Goal: Information Seeking & Learning: Learn about a topic

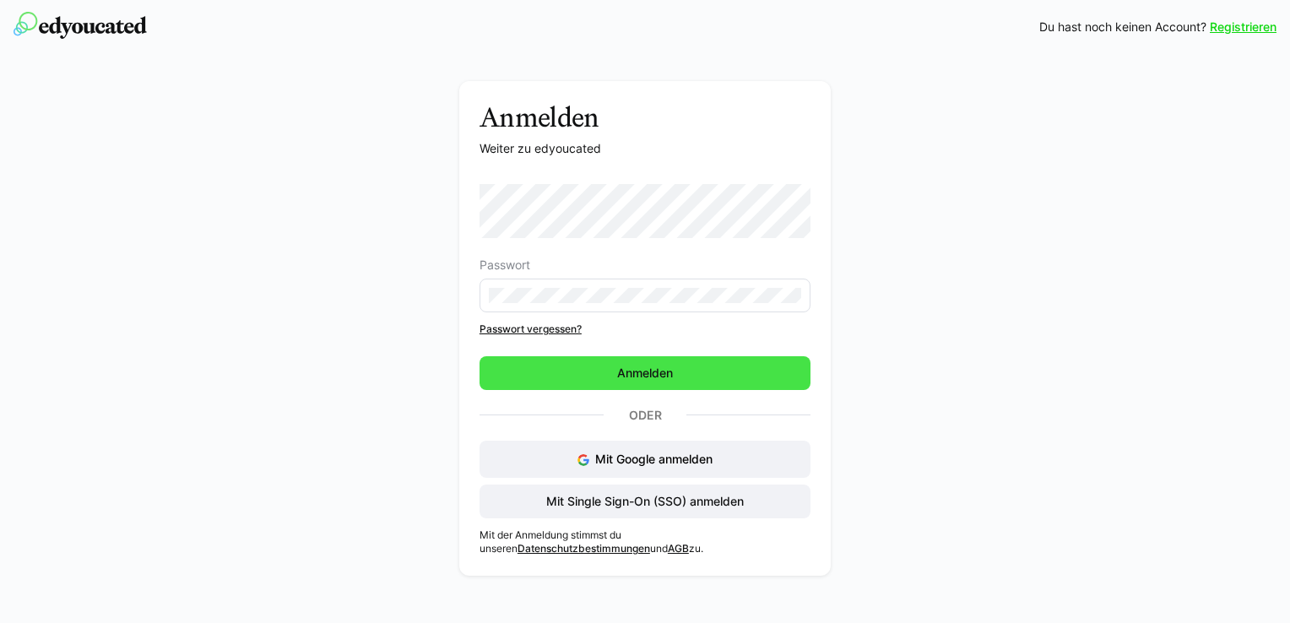
click at [648, 382] on span "Anmelden" at bounding box center [645, 373] width 331 height 34
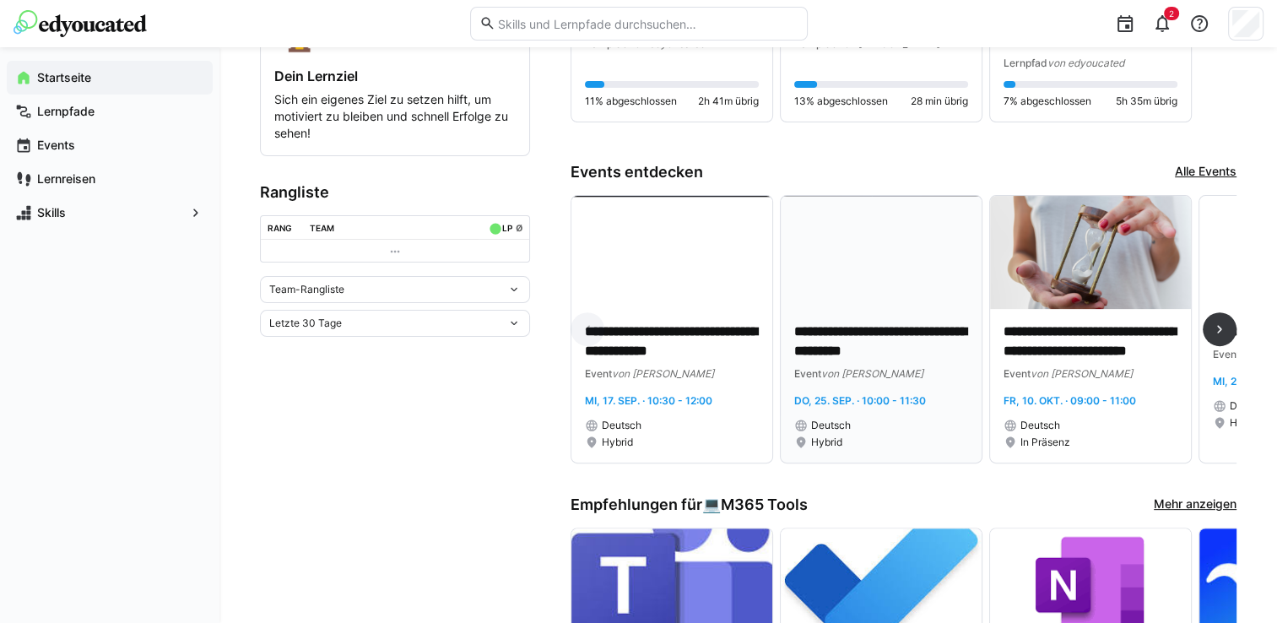
scroll to position [591, 0]
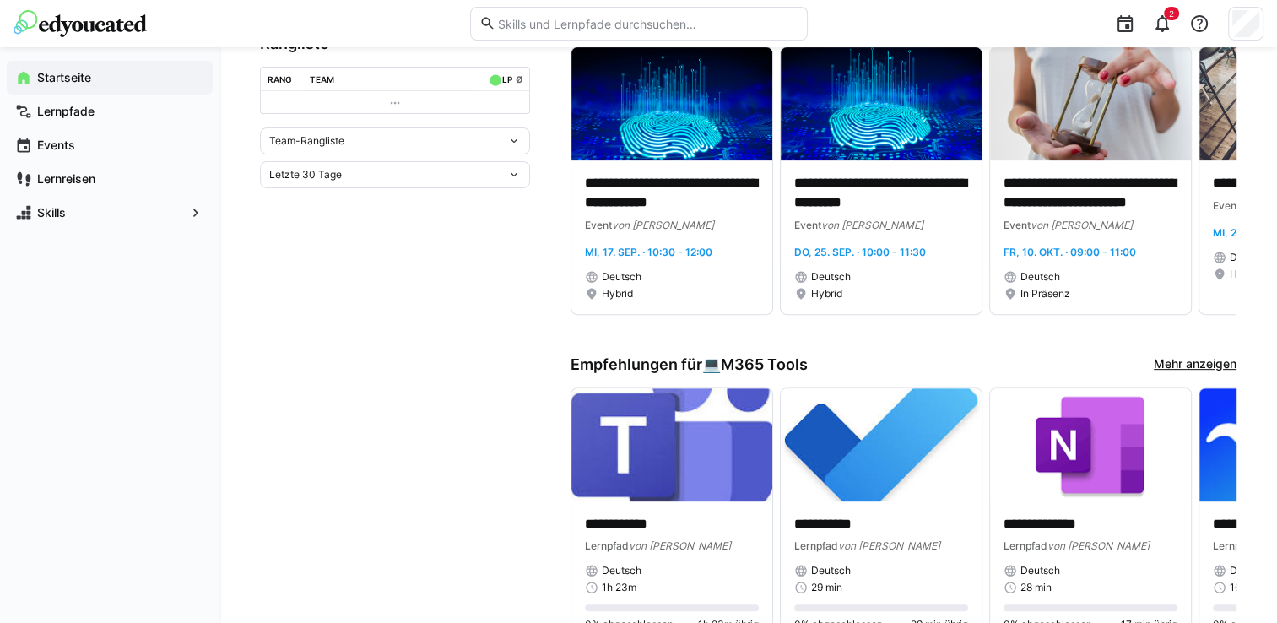
click at [1182, 360] on link "Mehr anzeigen" at bounding box center [1195, 364] width 83 height 19
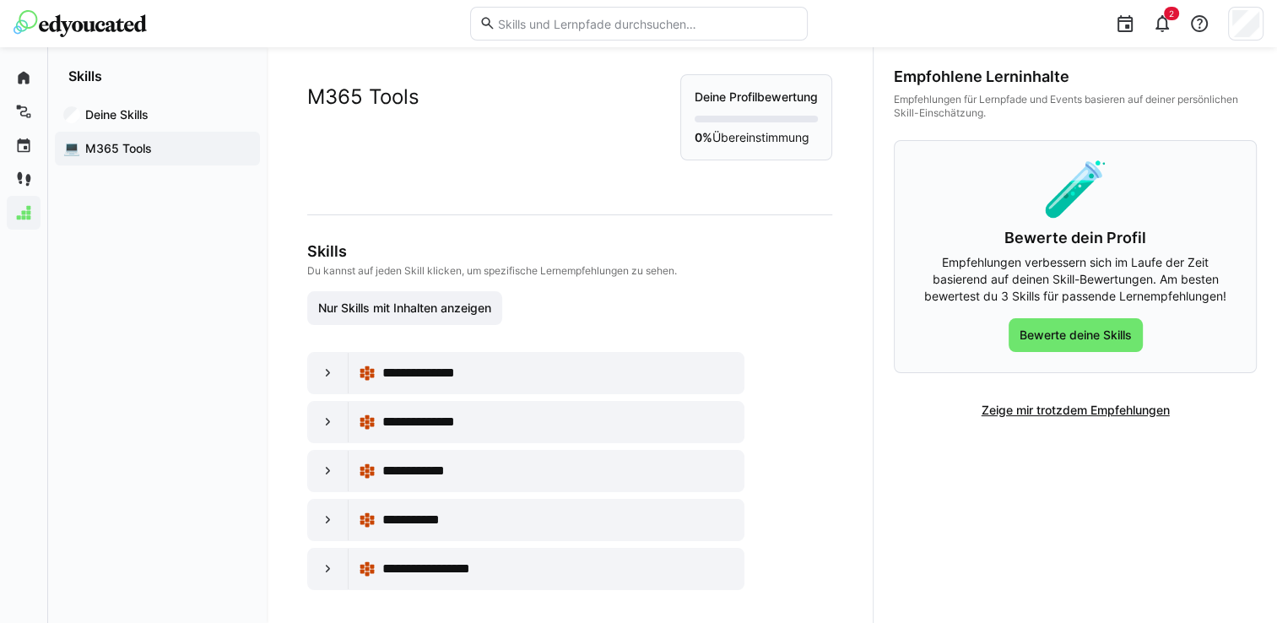
scroll to position [18, 0]
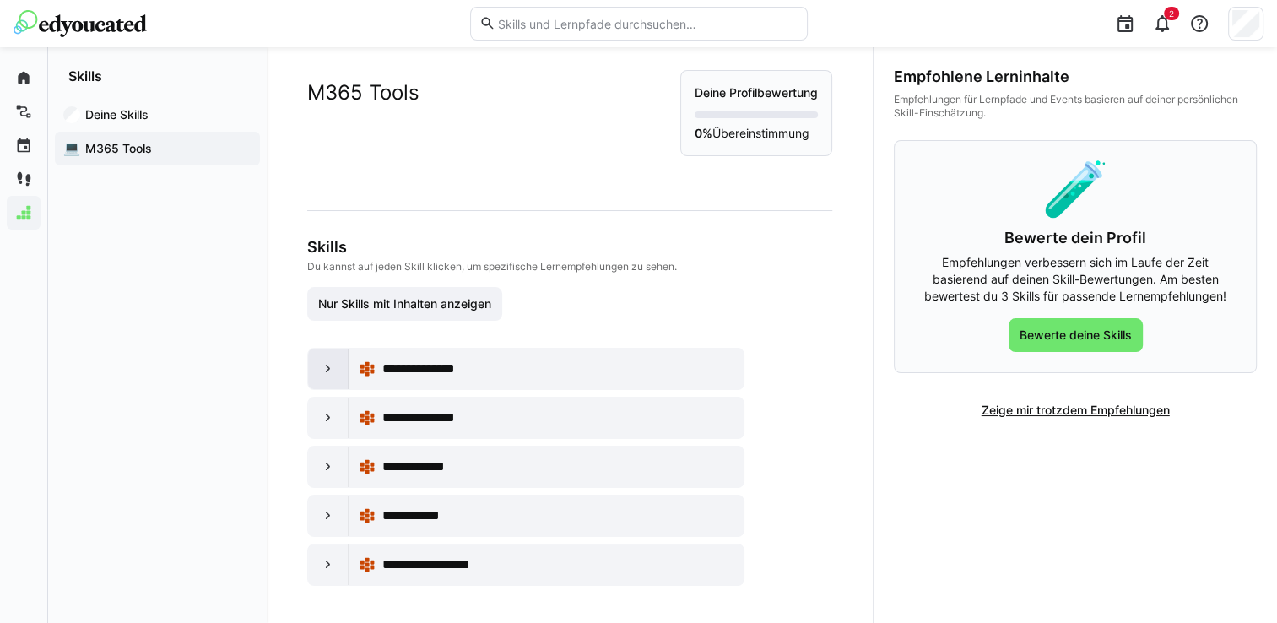
click at [331, 370] on eds-icon at bounding box center [328, 369] width 17 height 17
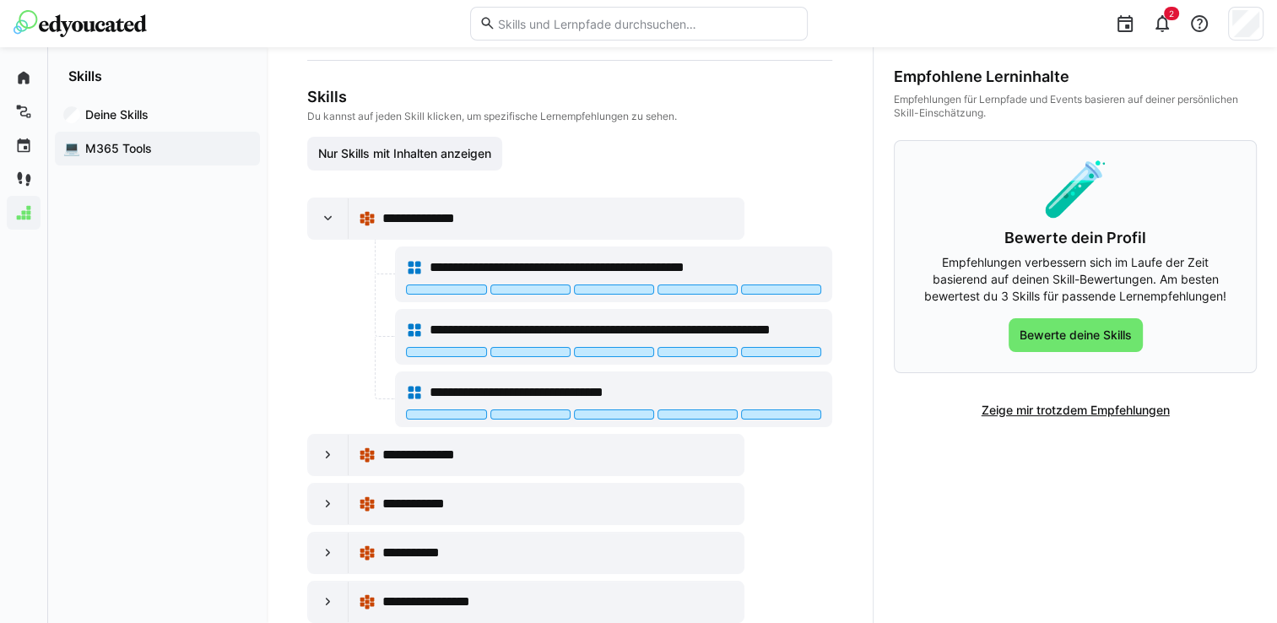
scroll to position [204, 0]
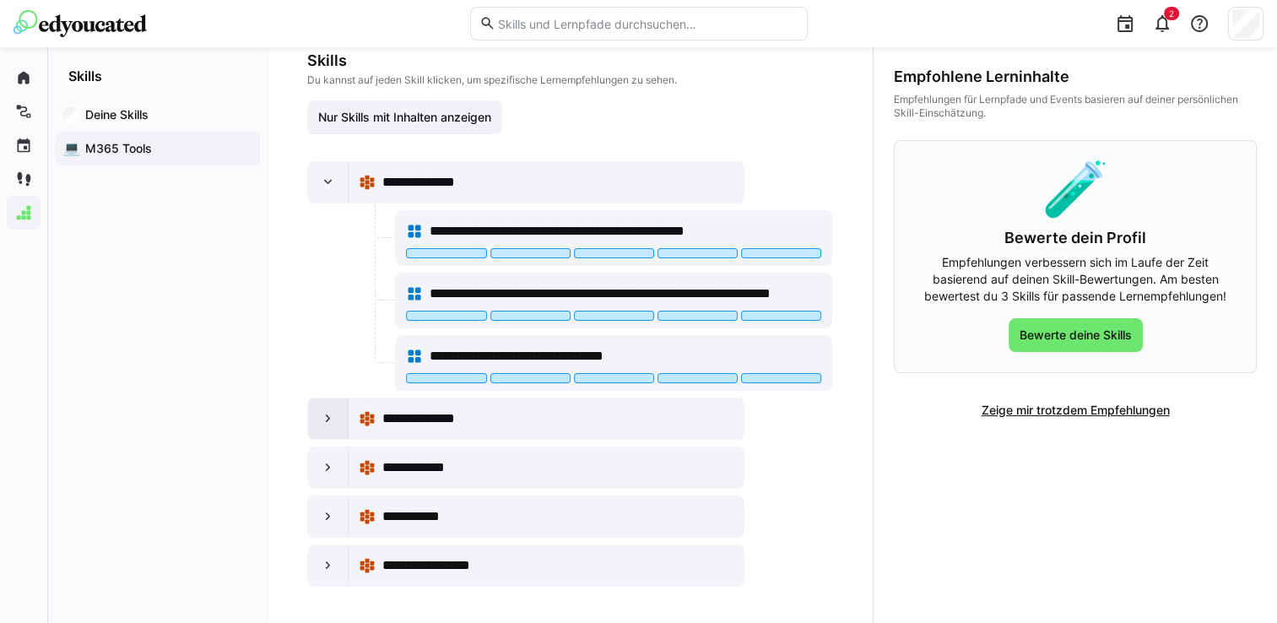
click at [323, 420] on eds-icon at bounding box center [328, 418] width 17 height 17
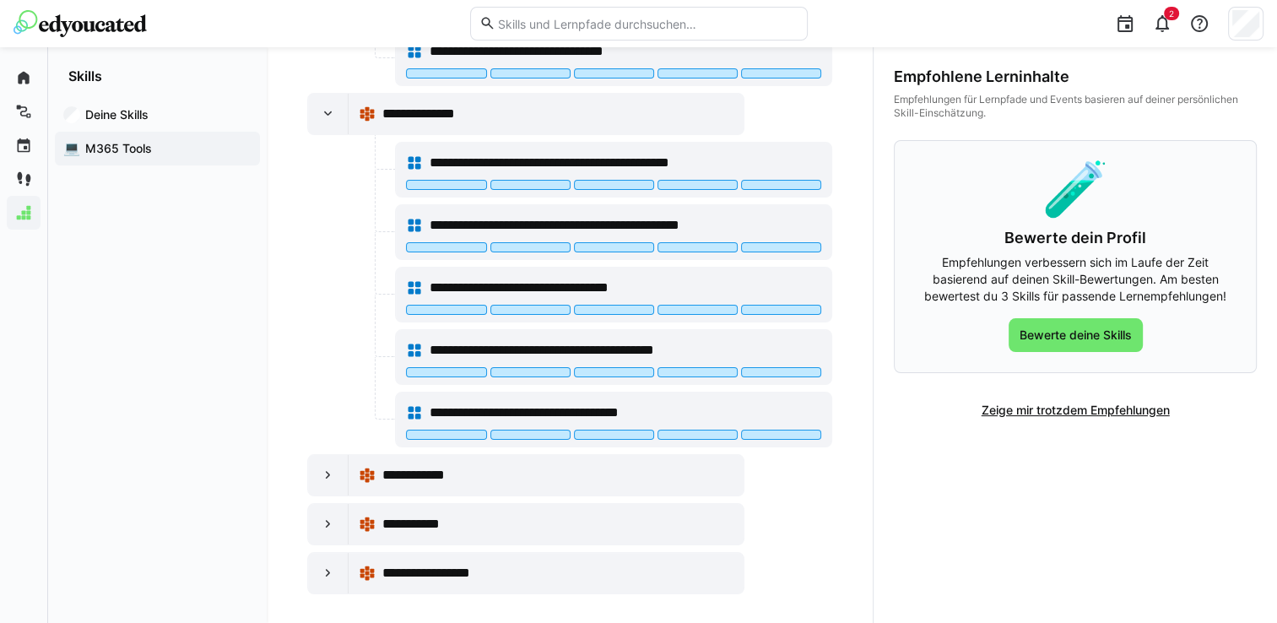
scroll to position [515, 0]
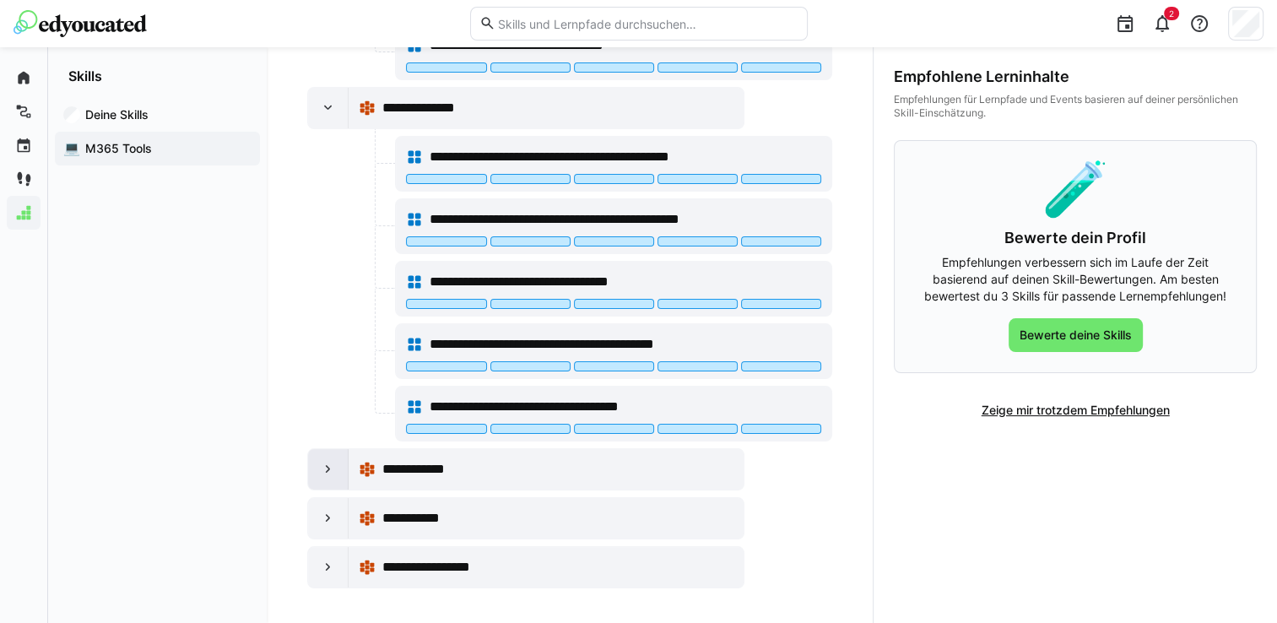
click at [334, 468] on eds-icon at bounding box center [328, 469] width 17 height 17
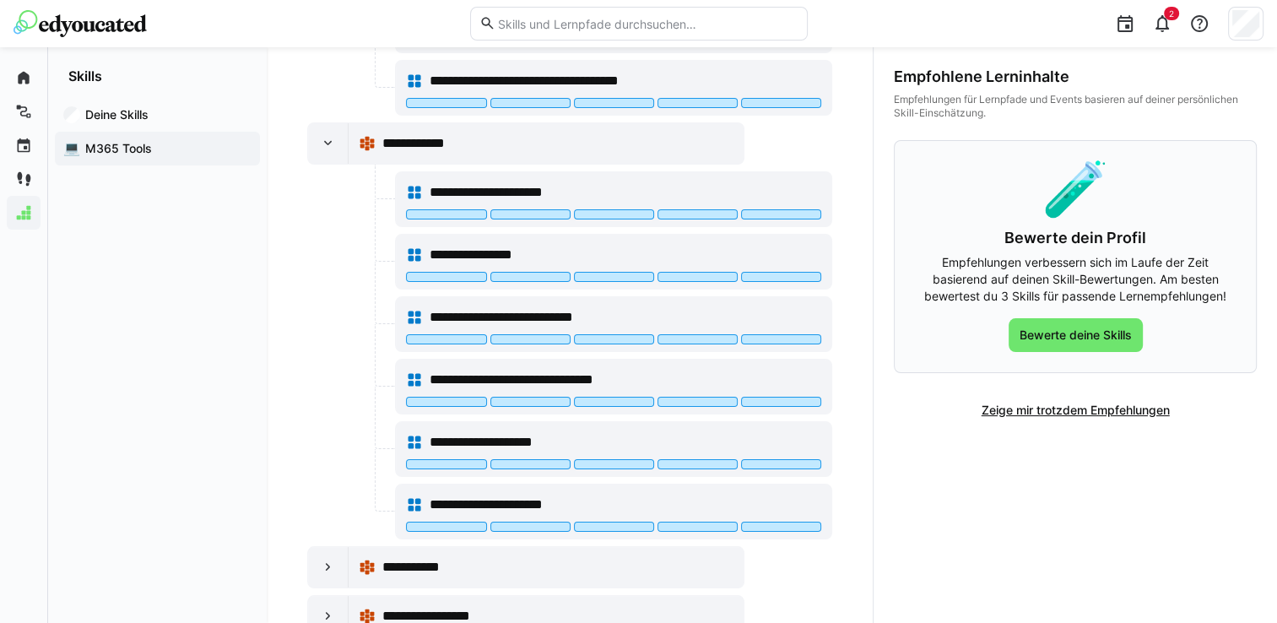
scroll to position [888, 0]
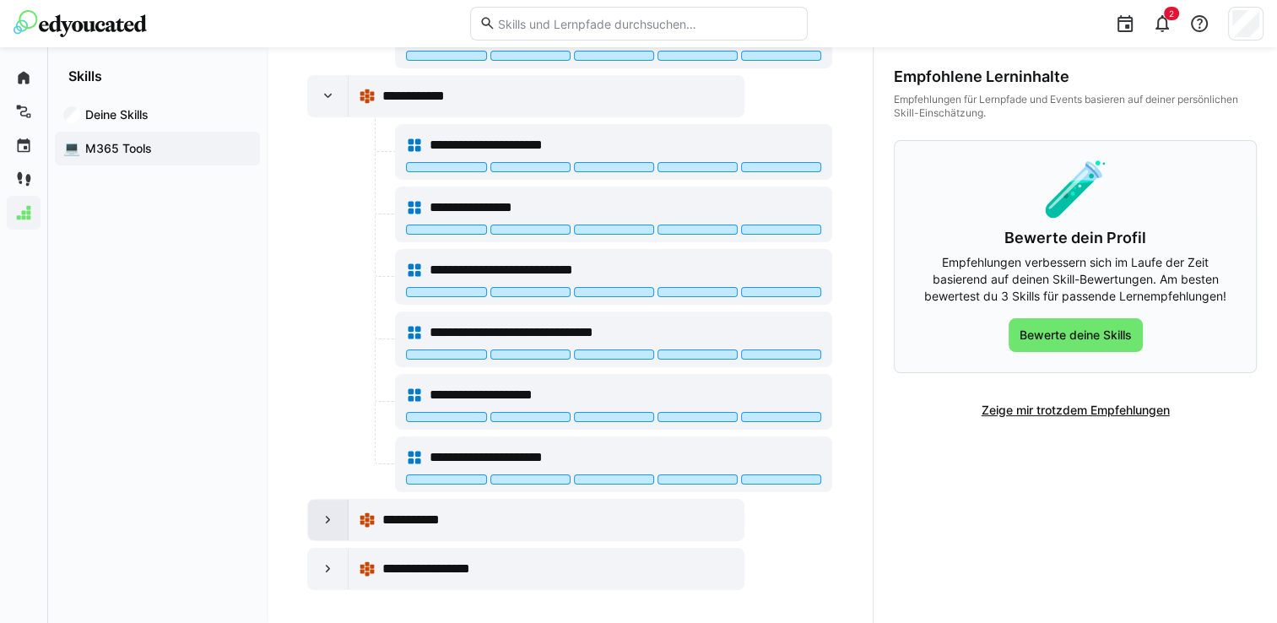
click at [328, 514] on eds-icon at bounding box center [328, 520] width 17 height 17
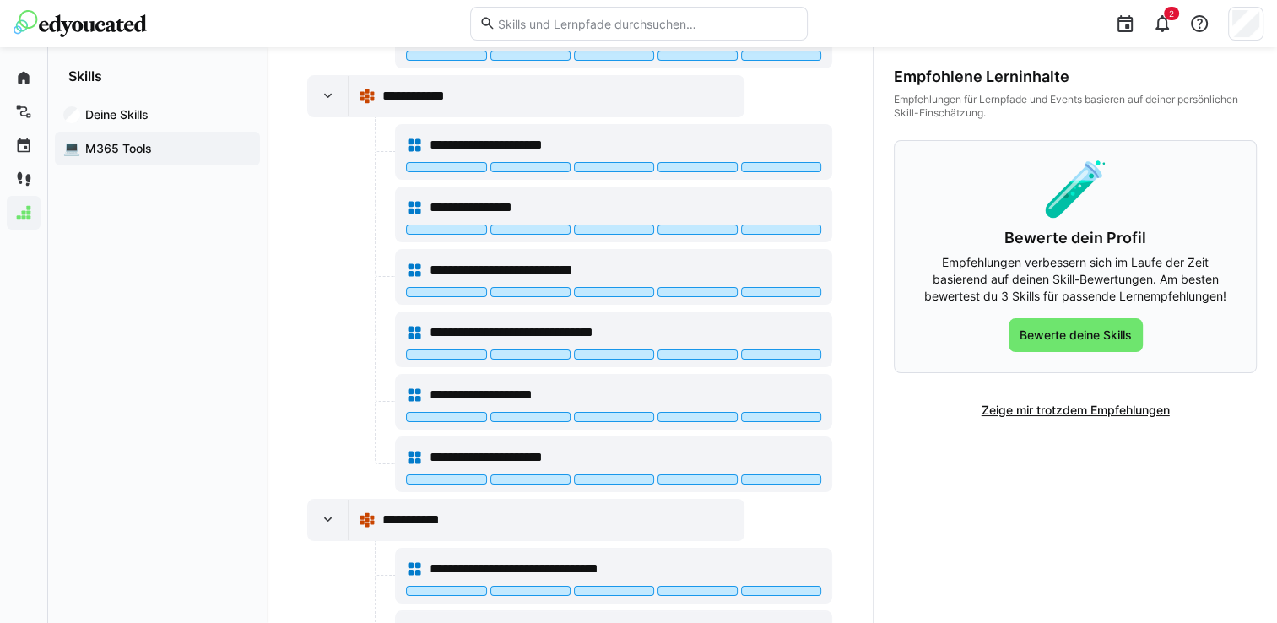
scroll to position [1074, 0]
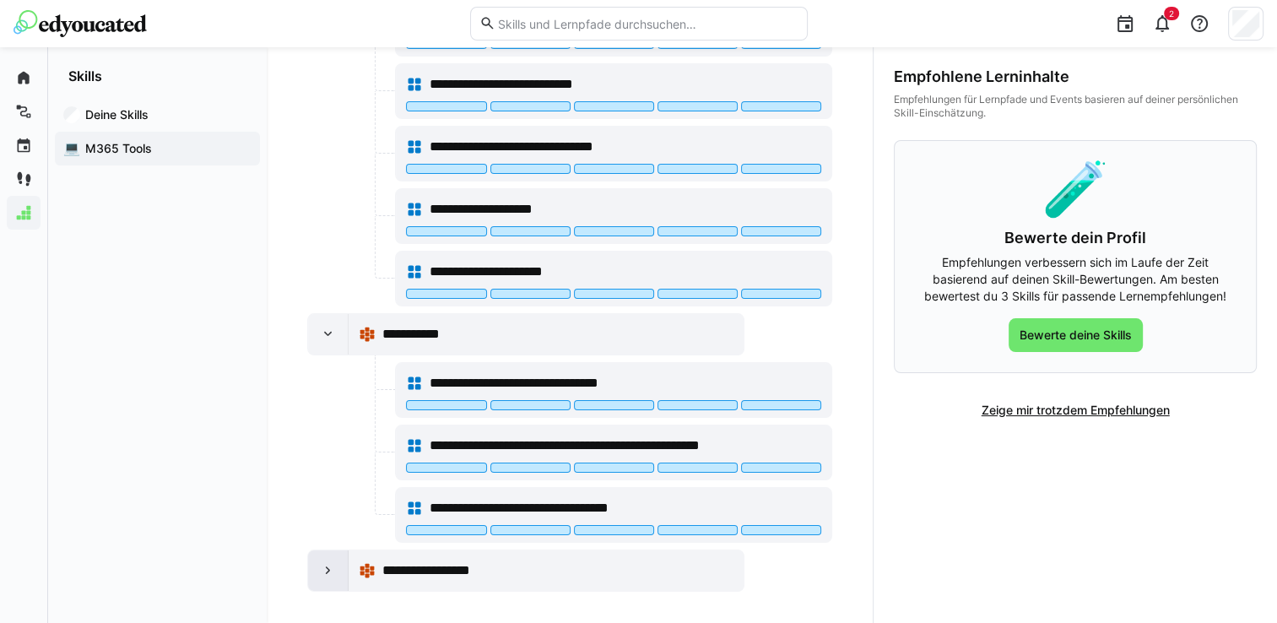
click at [331, 563] on eds-icon at bounding box center [328, 570] width 17 height 17
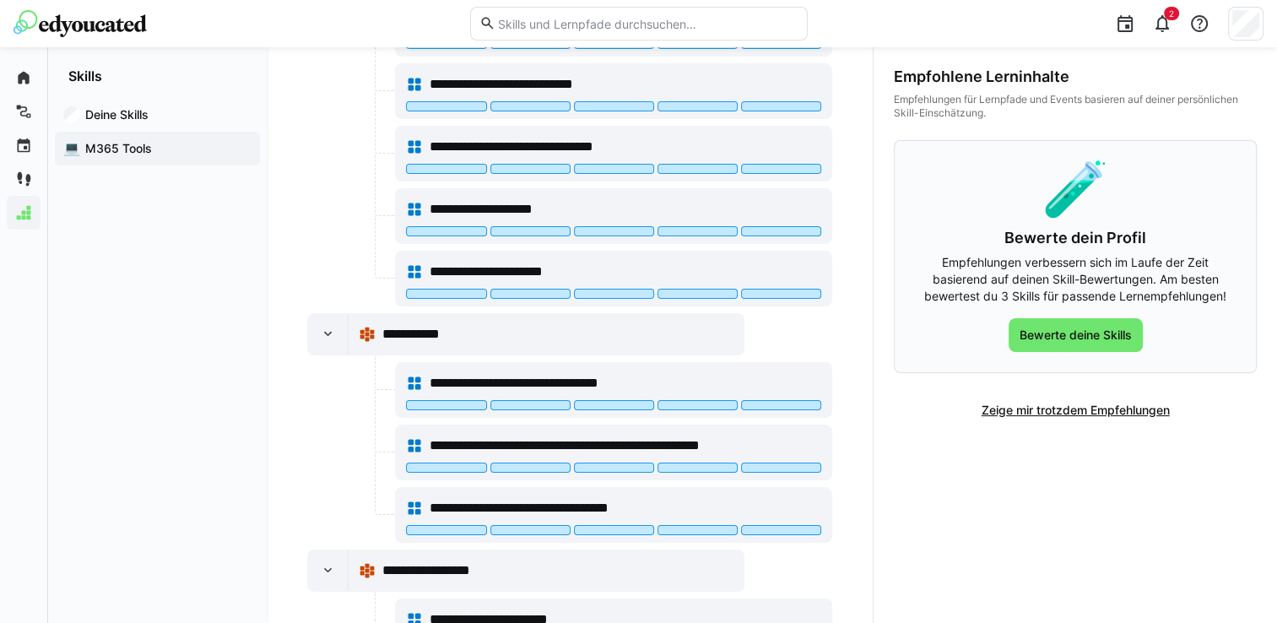
scroll to position [1199, 0]
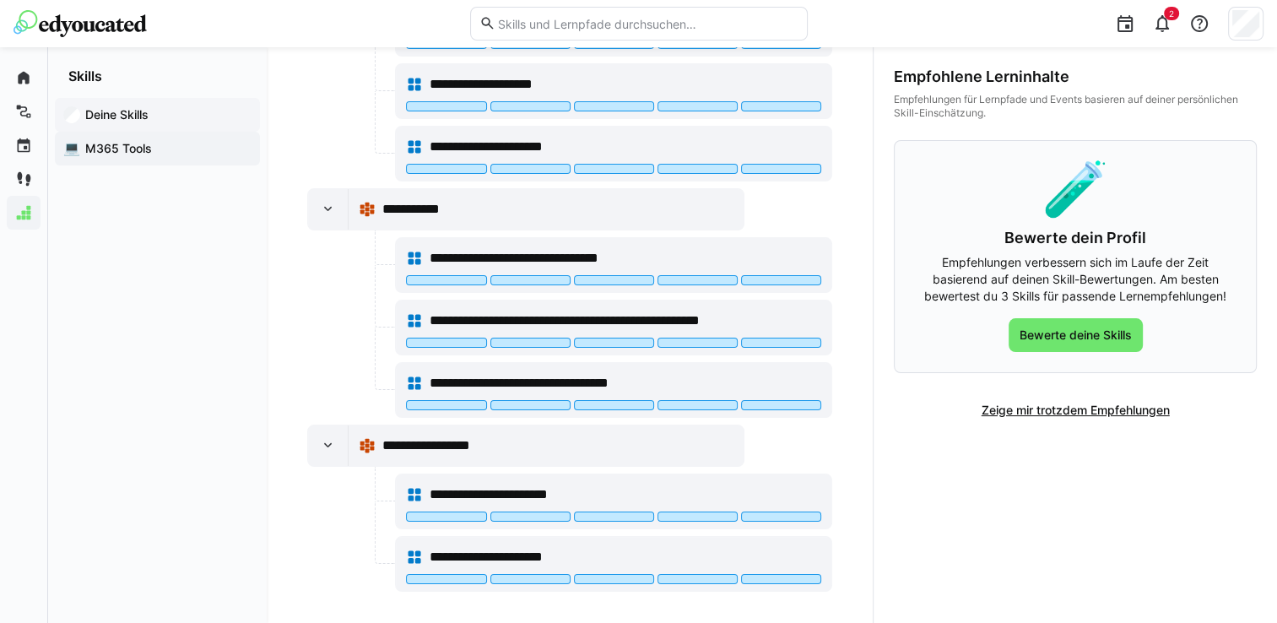
click at [151, 117] on span "Deine Skills" at bounding box center [167, 114] width 169 height 17
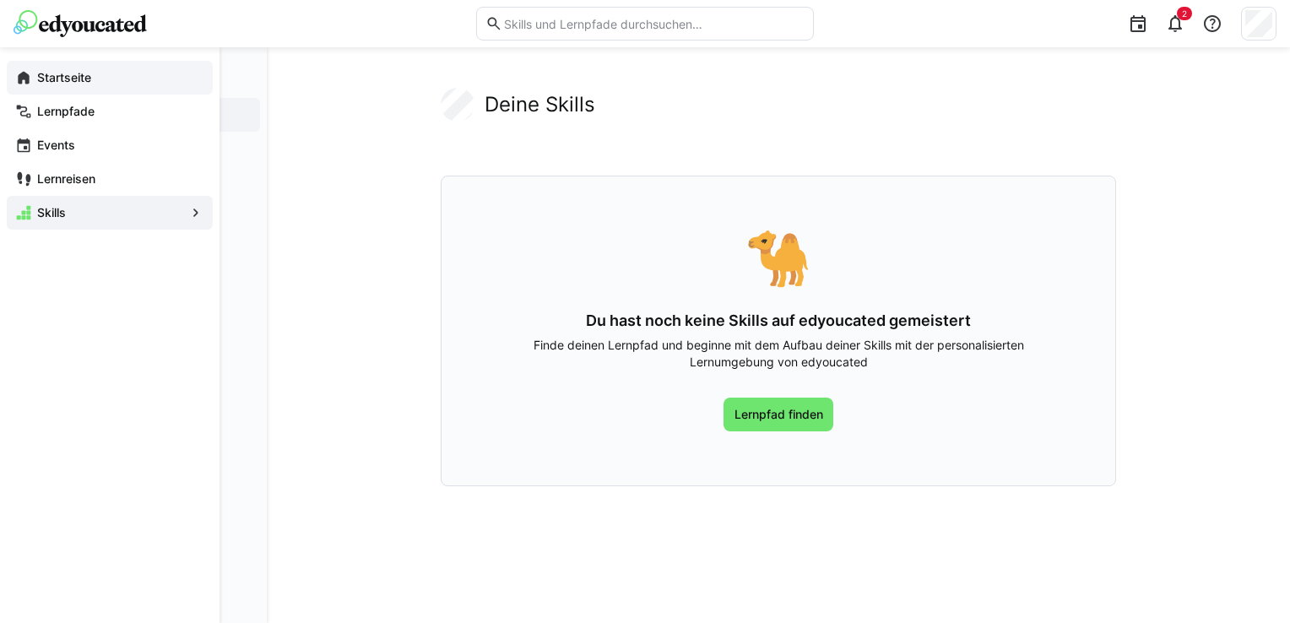
click at [0, 0] on app-navigation-label "Startseite" at bounding box center [0, 0] width 0 height 0
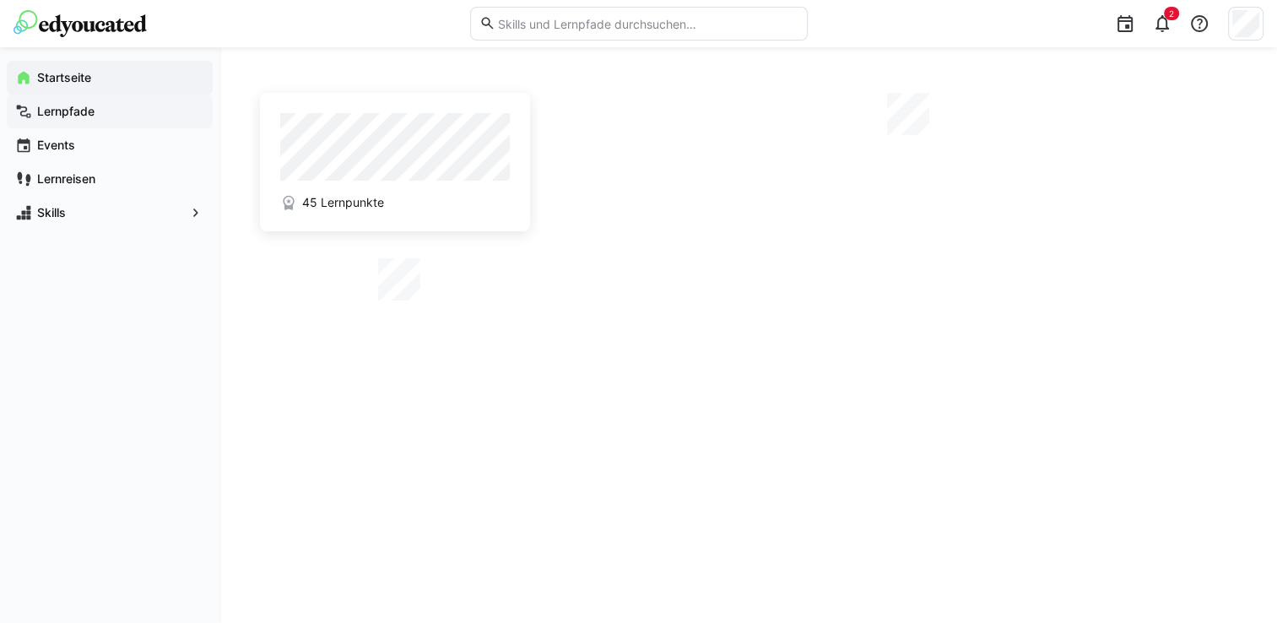
click at [0, 0] on app-navigation-label "Lernpfade" at bounding box center [0, 0] width 0 height 0
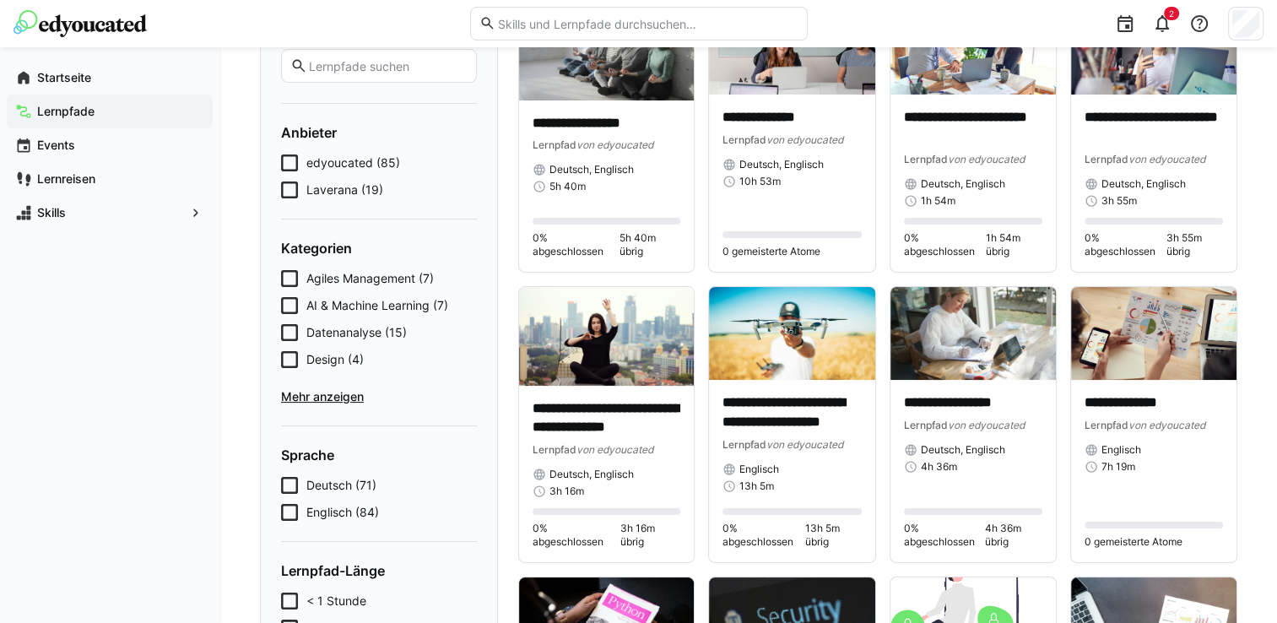
scroll to position [197, 0]
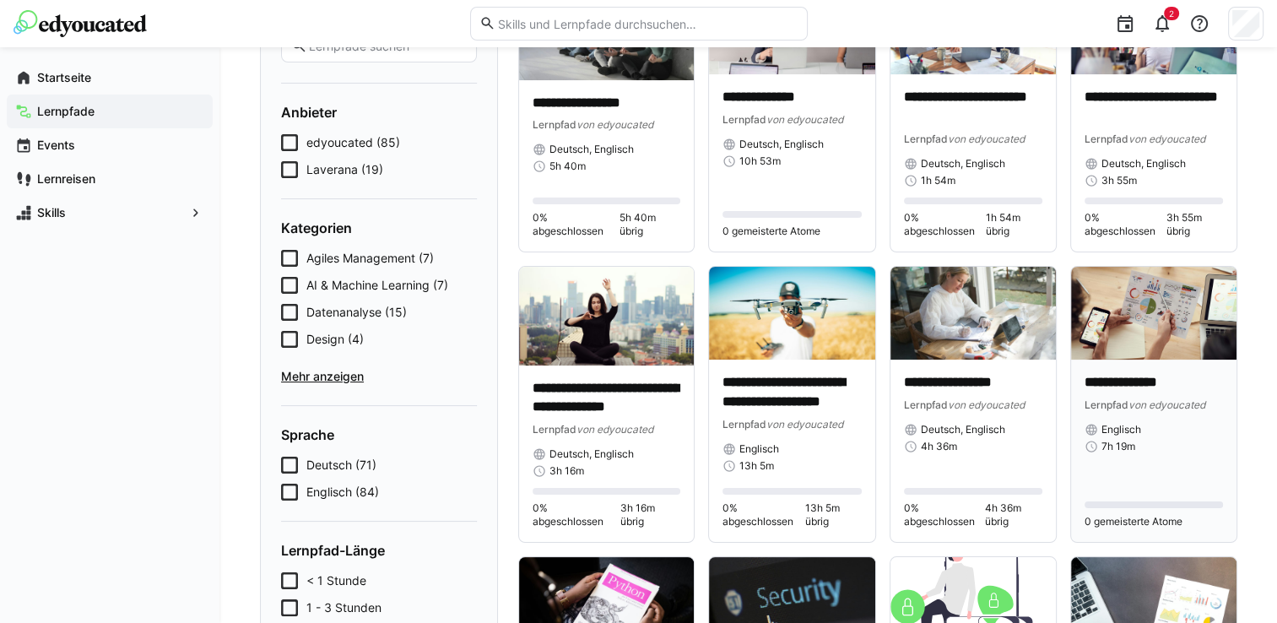
click at [1163, 388] on p "**********" at bounding box center [1154, 382] width 138 height 19
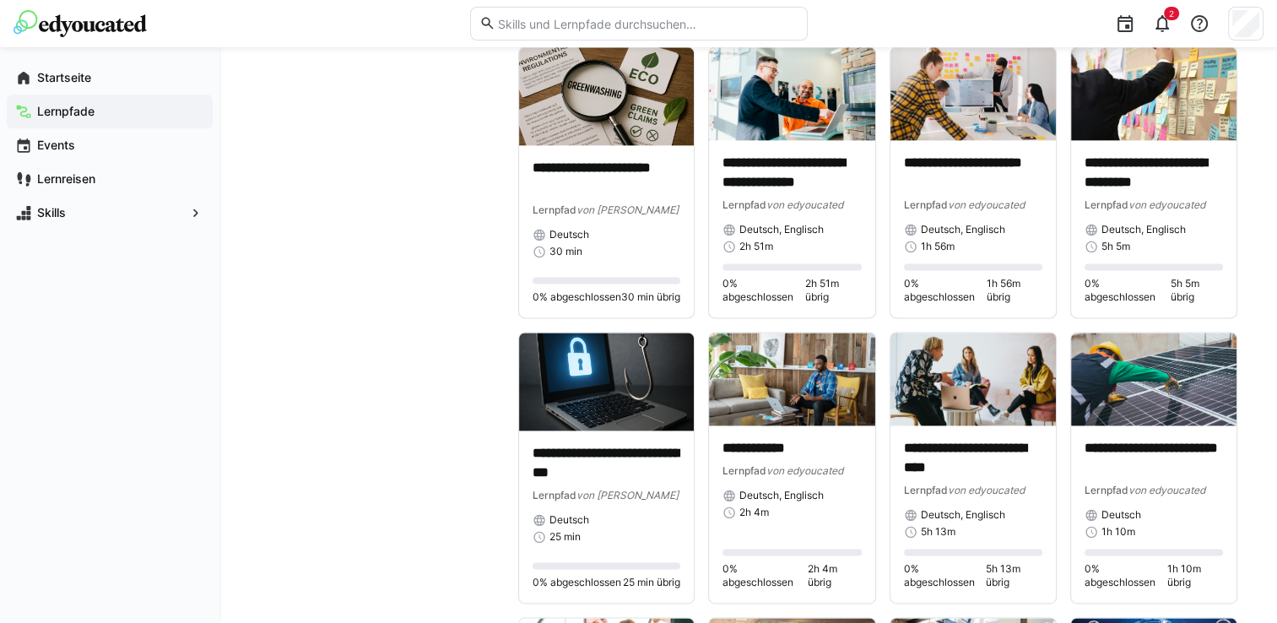
scroll to position [2364, 0]
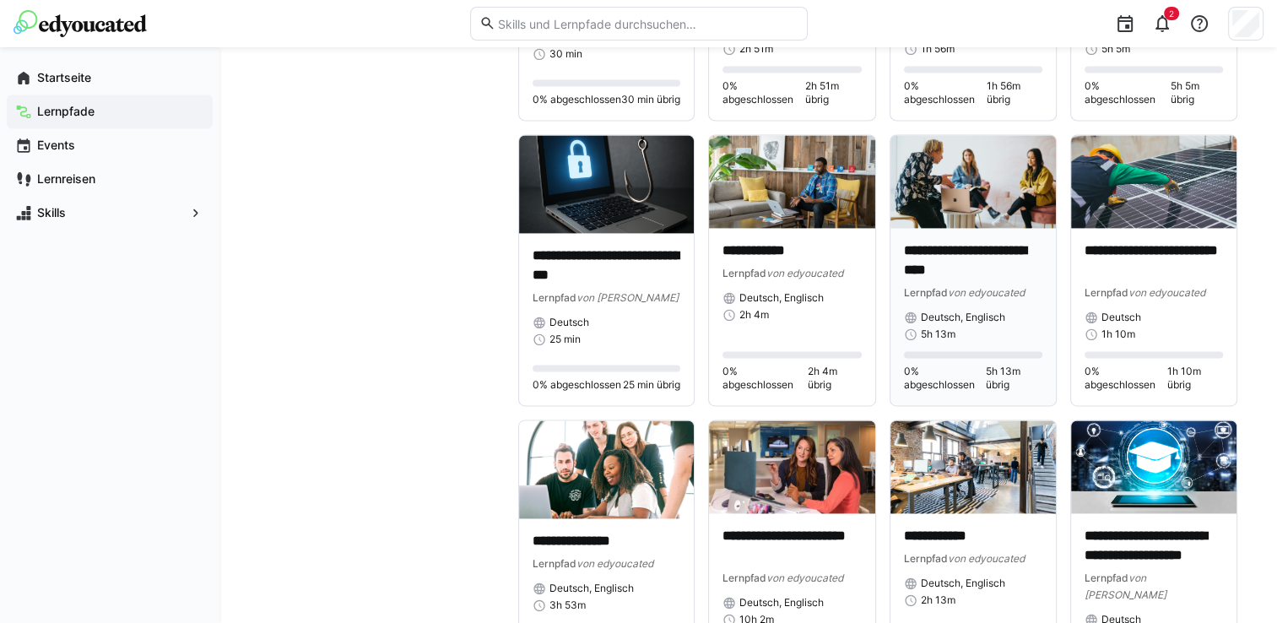
click at [925, 252] on p "**********" at bounding box center [973, 260] width 138 height 39
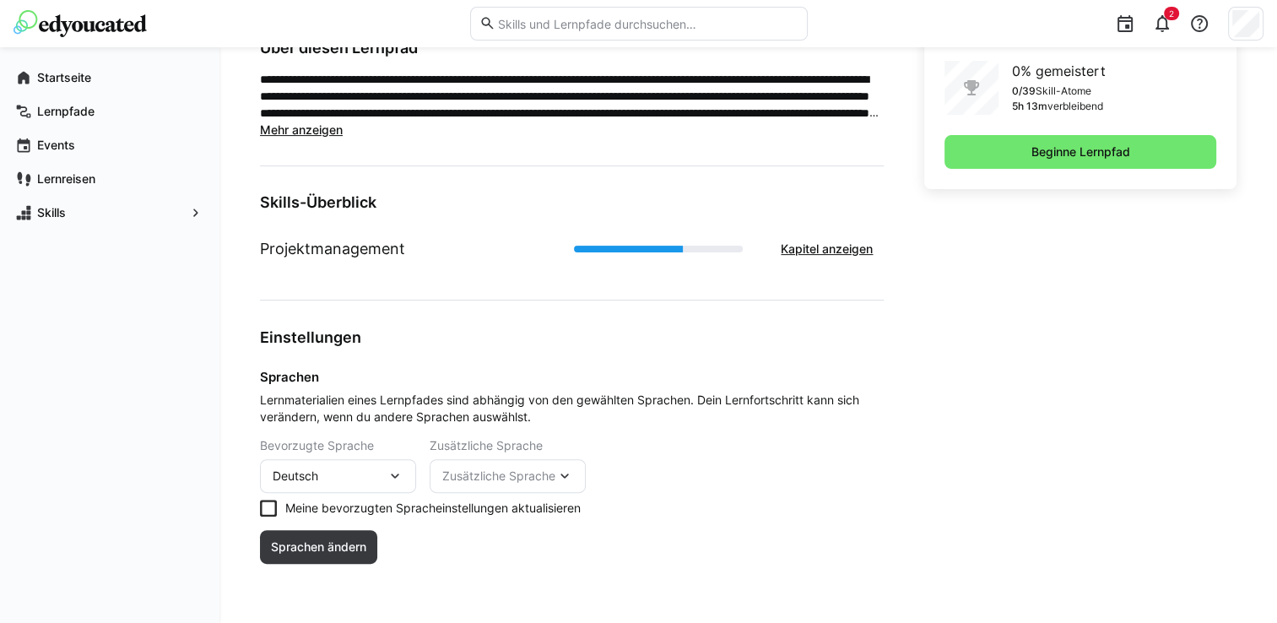
scroll to position [127, 0]
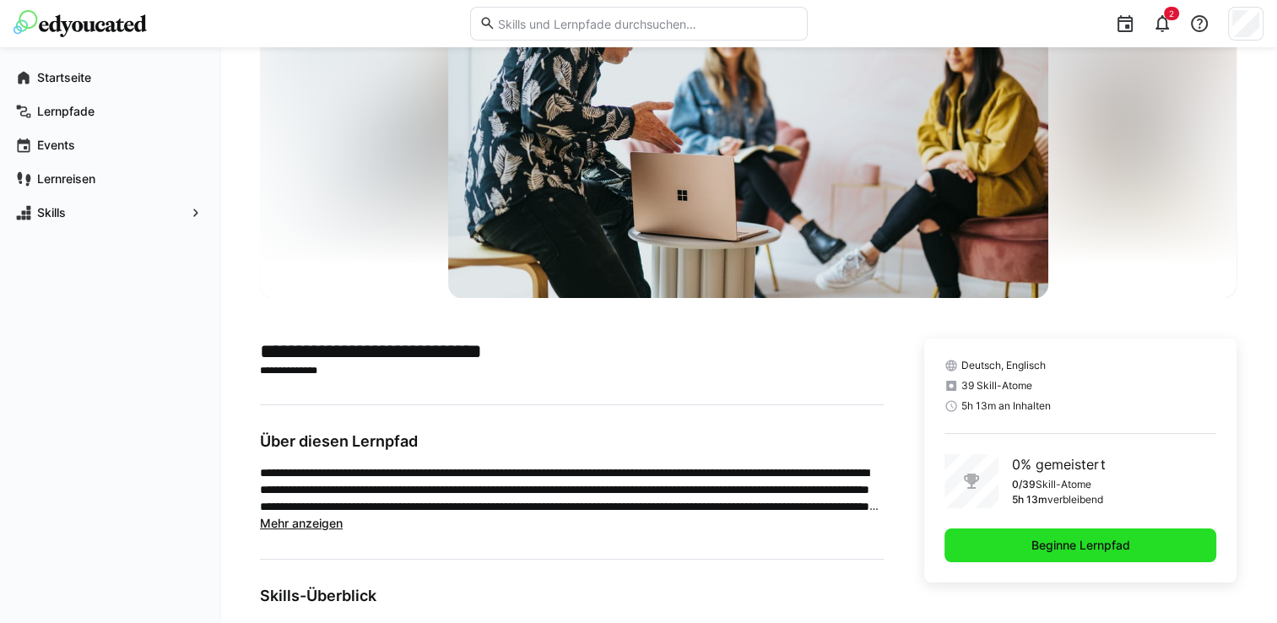
click at [1064, 542] on span "Beginne Lernpfad" at bounding box center [1081, 545] width 104 height 17
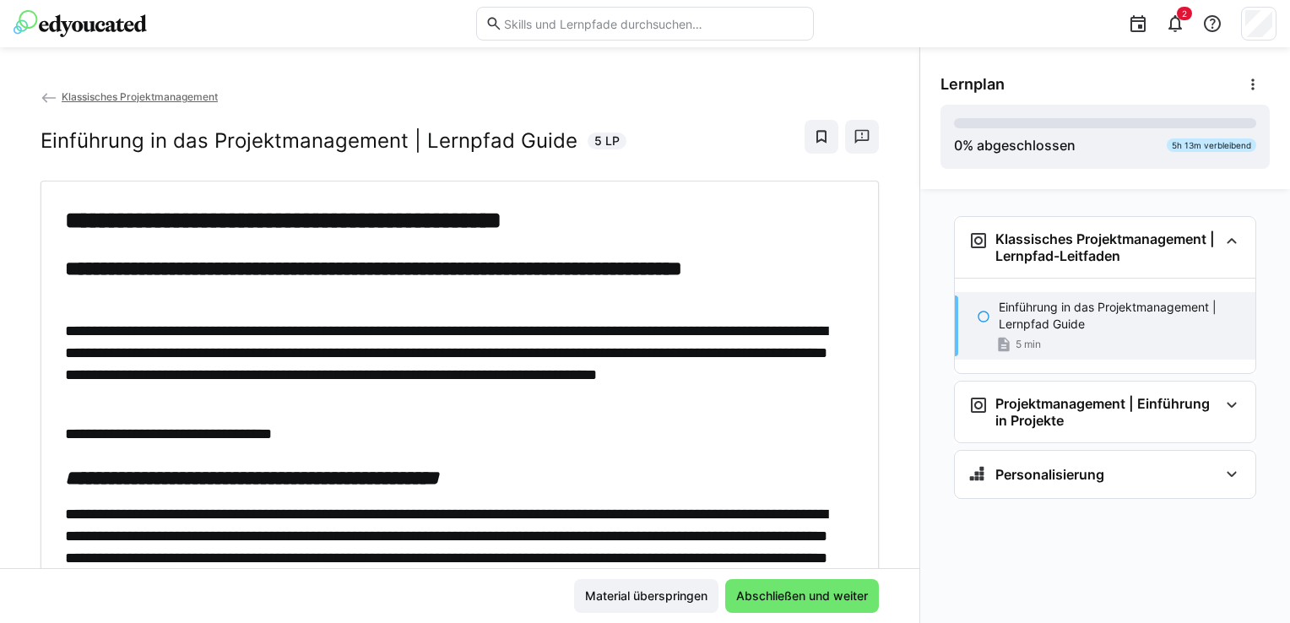
click at [151, 93] on span "Klassisches Projektmanagement" at bounding box center [140, 96] width 156 height 13
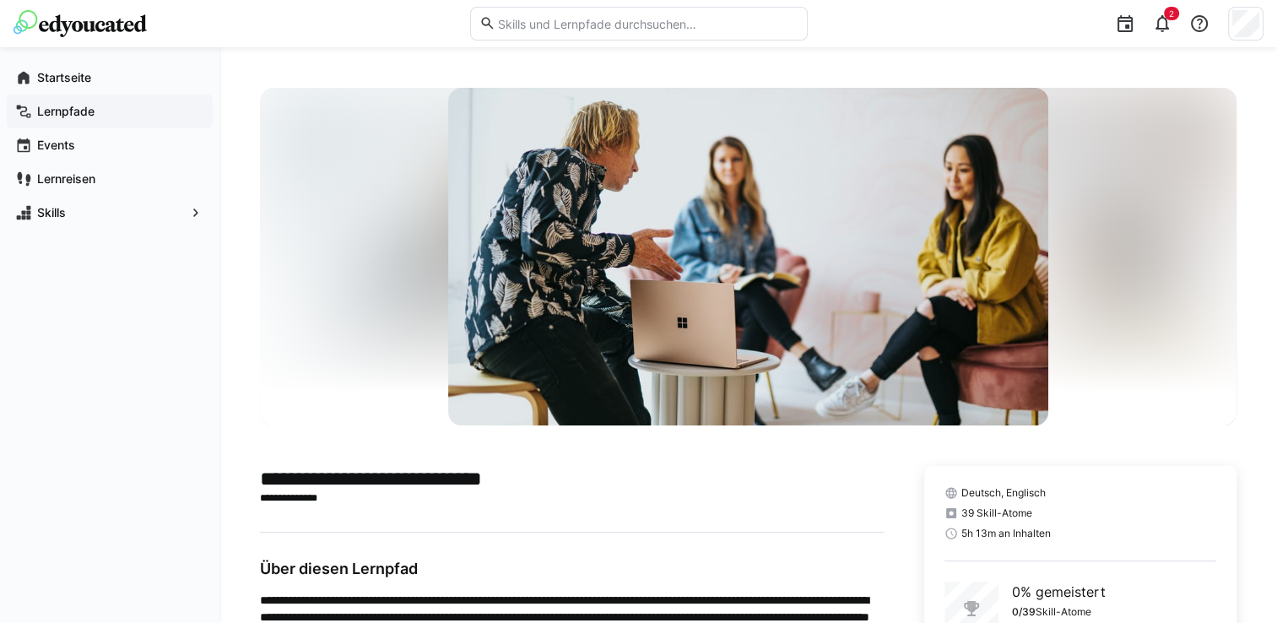
click at [0, 0] on app-navigation-label "Lernpfade" at bounding box center [0, 0] width 0 height 0
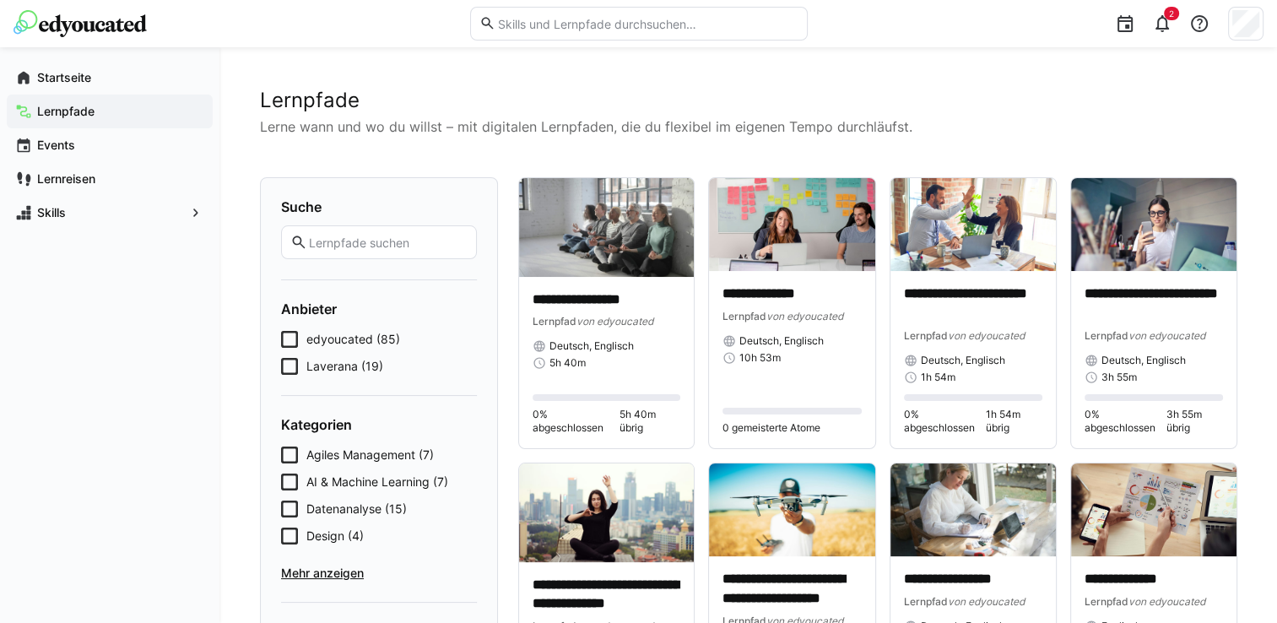
click at [339, 583] on form "Suche Anbieter edyoucated (85) Laverana (19) Kategorien Agiles Management (7) A…" at bounding box center [379, 570] width 196 height 744
click at [338, 578] on span "Mehr anzeigen" at bounding box center [379, 573] width 196 height 17
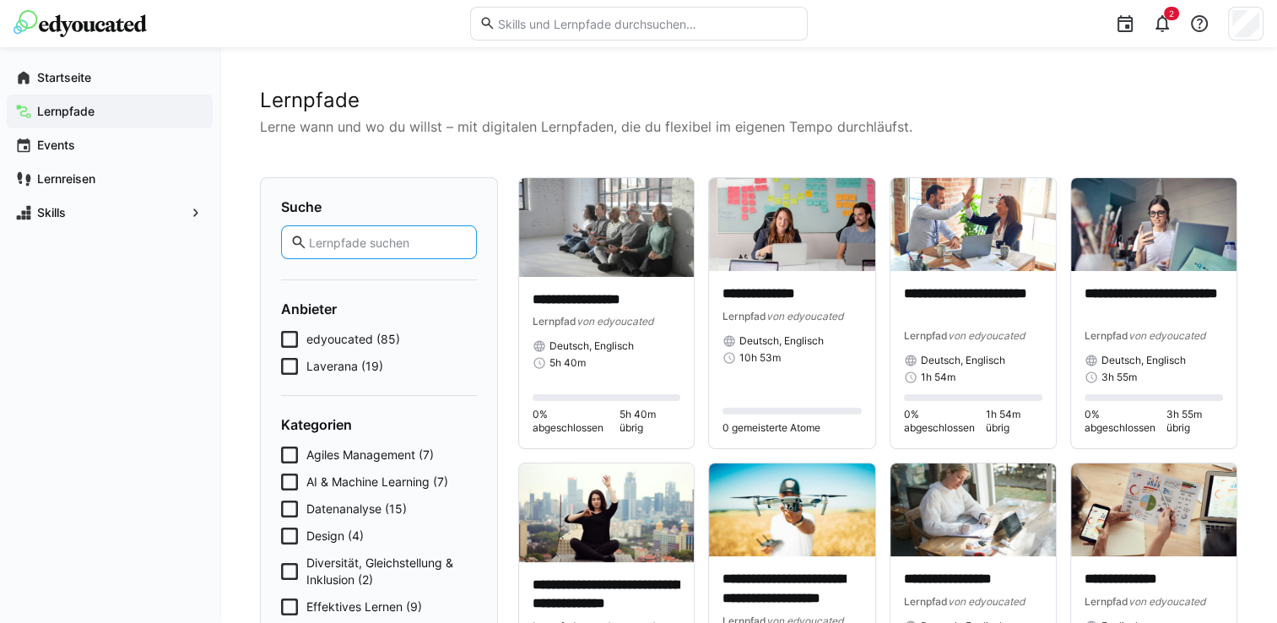
click at [393, 239] on input "text" at bounding box center [387, 242] width 160 height 15
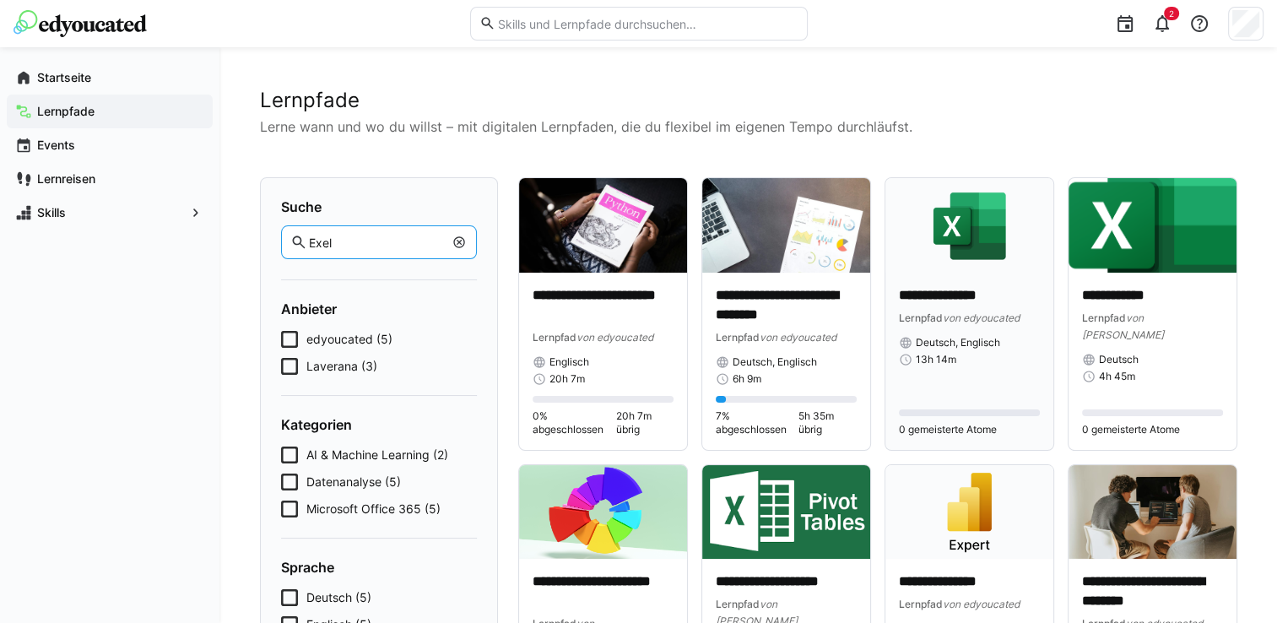
type input "Exel"
click at [946, 387] on div "**********" at bounding box center [969, 361] width 141 height 150
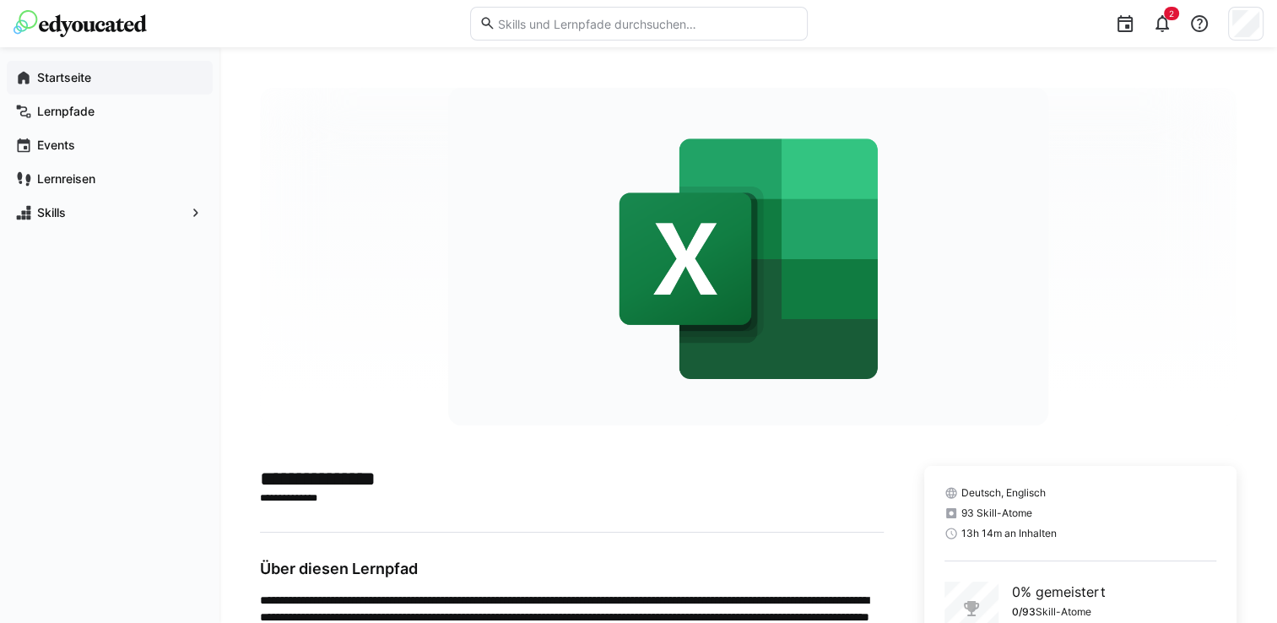
click at [0, 0] on app-navigation-label "Startseite" at bounding box center [0, 0] width 0 height 0
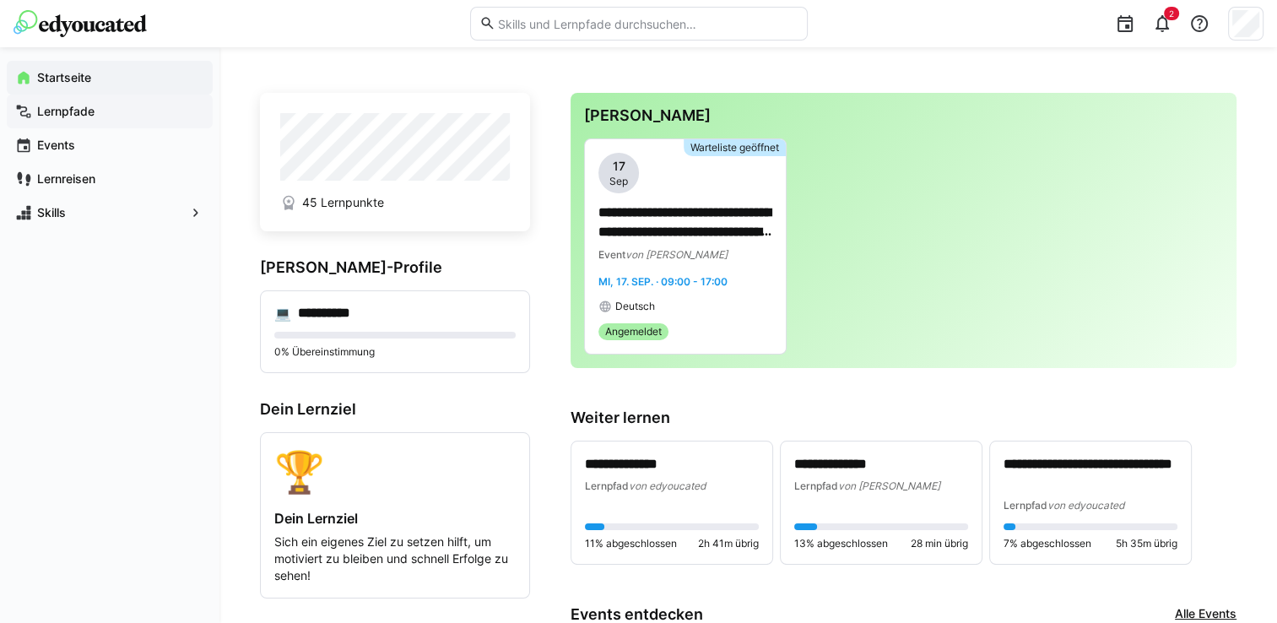
click at [0, 0] on app-navigation-label "Lernpfade" at bounding box center [0, 0] width 0 height 0
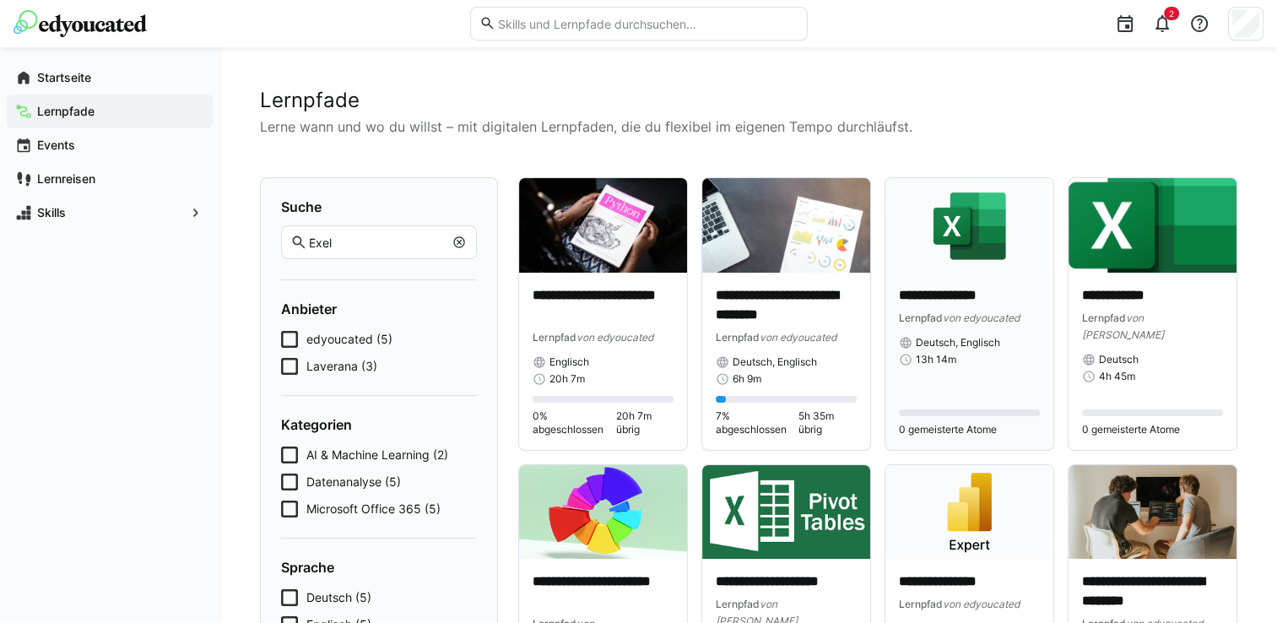
click at [1008, 389] on div "**********" at bounding box center [969, 361] width 141 height 150
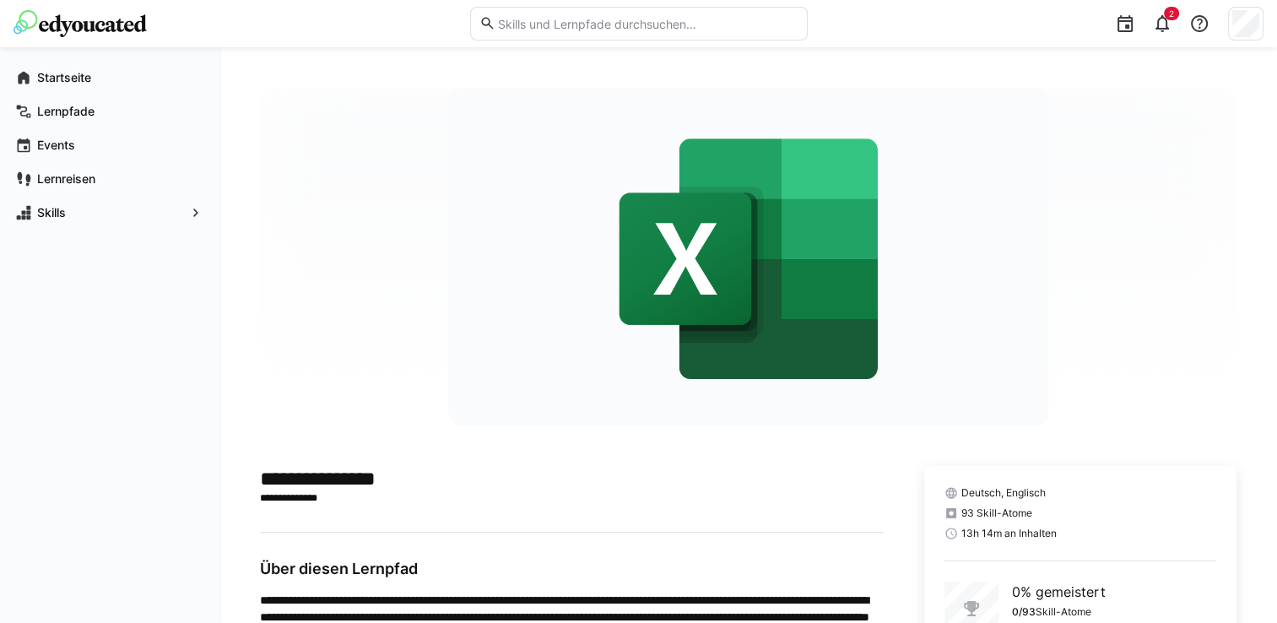
scroll to position [393, 0]
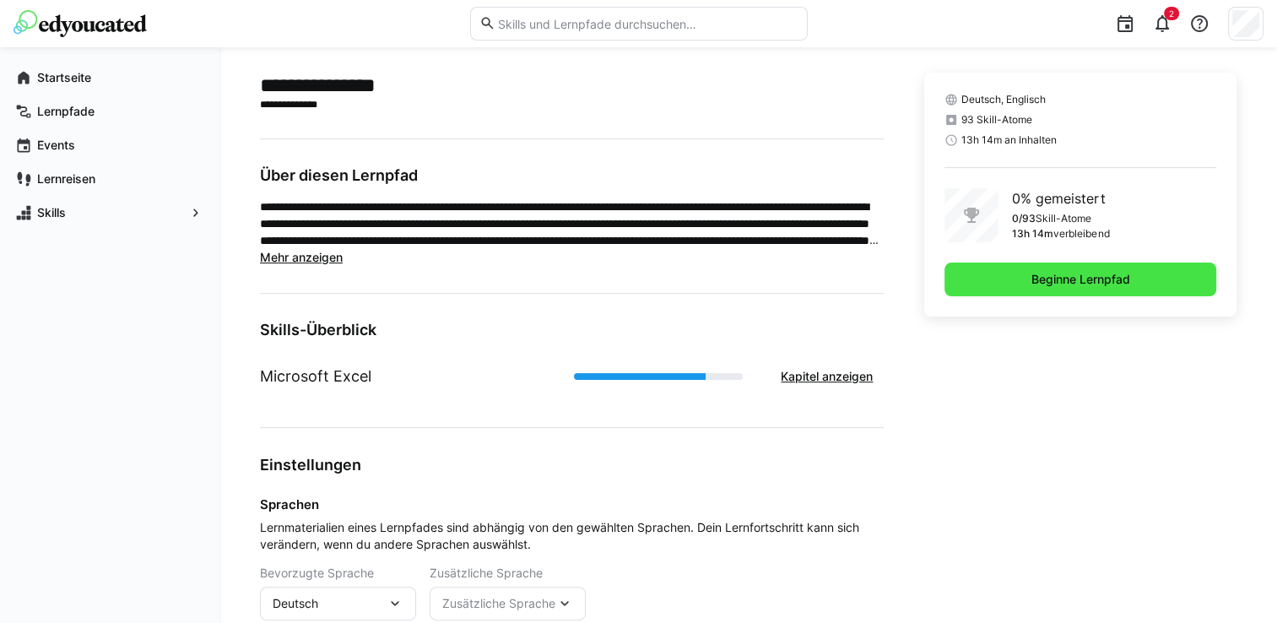
click at [1135, 295] on span "Beginne Lernpfad" at bounding box center [1081, 280] width 272 height 34
